Goal: Find specific page/section: Find specific page/section

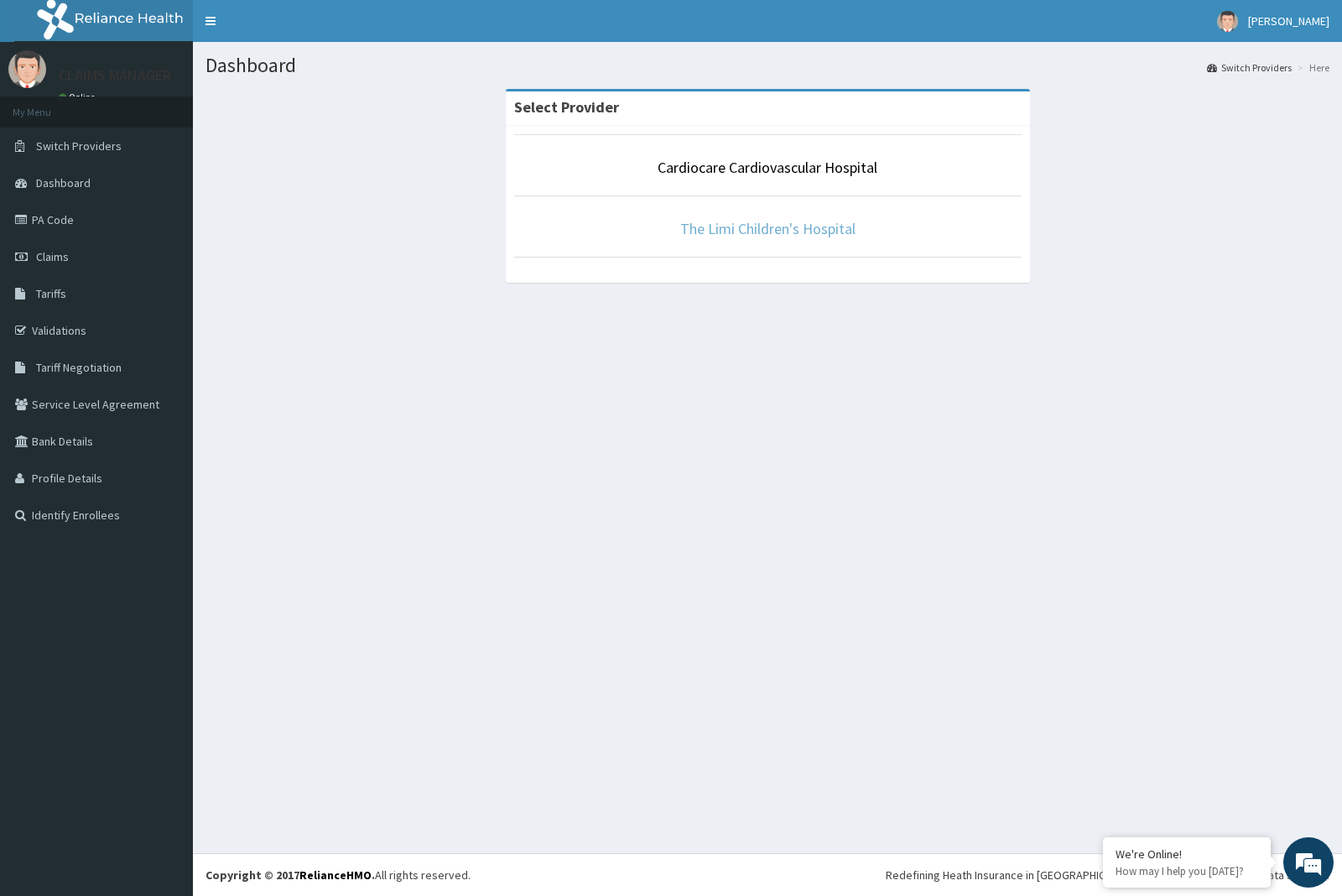
click at [721, 231] on link "The Limi Children's Hospital" at bounding box center [768, 228] width 175 height 20
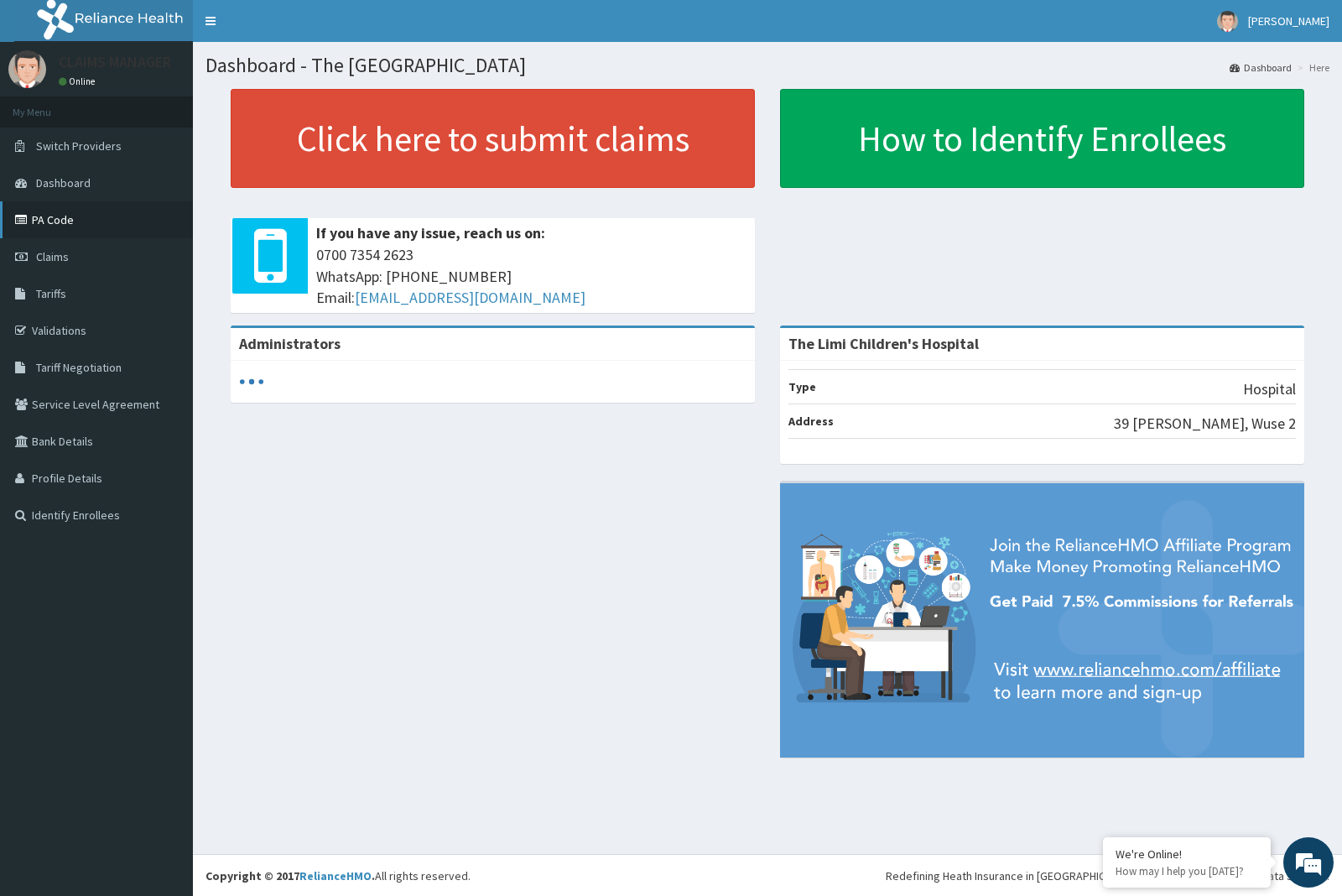
click at [46, 217] on link "PA Code" at bounding box center [96, 219] width 193 height 37
